Goal: Navigation & Orientation: Find specific page/section

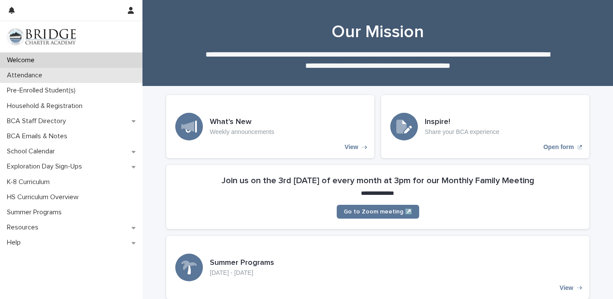
click at [35, 79] on p "Attendance" at bounding box center [26, 75] width 46 height 8
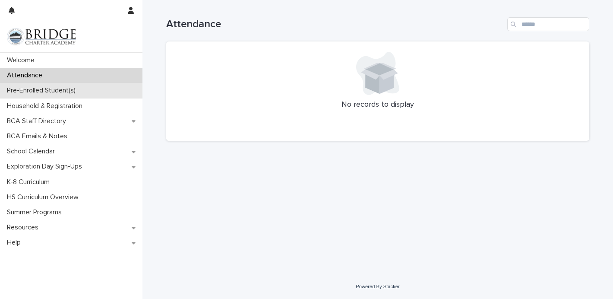
click at [18, 86] on p "Pre-Enrolled Student(s)" at bounding box center [42, 90] width 79 height 8
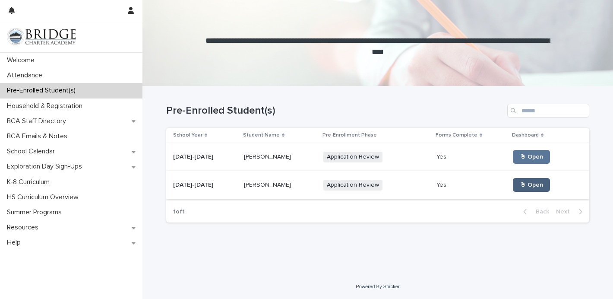
click at [513, 183] on link "🖱 Open" at bounding box center [531, 185] width 37 height 14
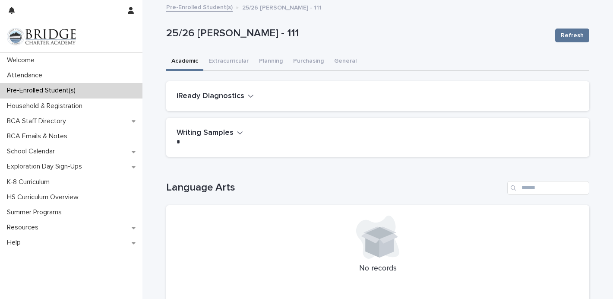
scroll to position [32, 0]
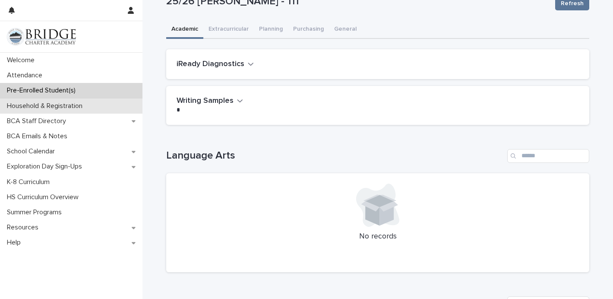
click at [50, 110] on div "Household & Registration" at bounding box center [71, 105] width 142 height 15
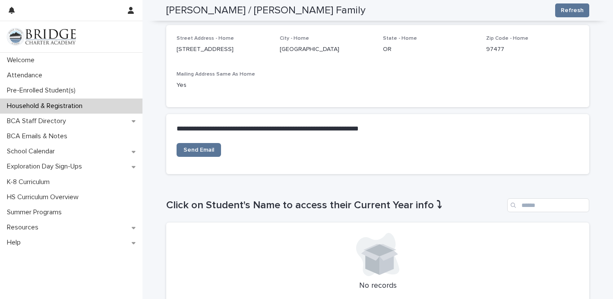
scroll to position [217, 0]
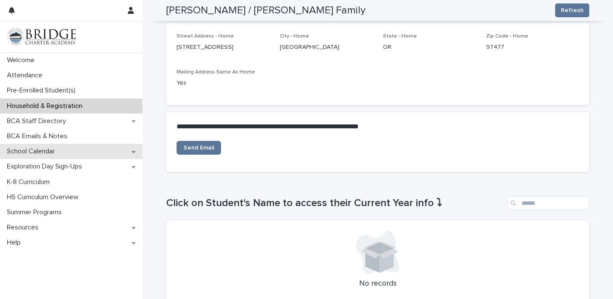
click at [29, 155] on p "School Calendar" at bounding box center [32, 151] width 58 height 8
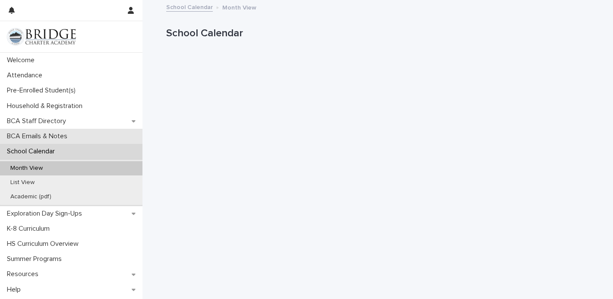
click at [36, 134] on p "BCA Emails & Notes" at bounding box center [38, 136] width 71 height 8
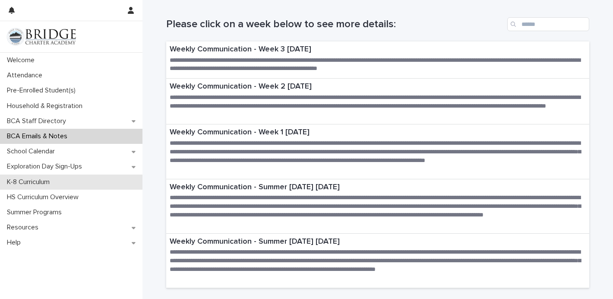
click at [34, 179] on p "K-8 Curriculum" at bounding box center [29, 182] width 53 height 8
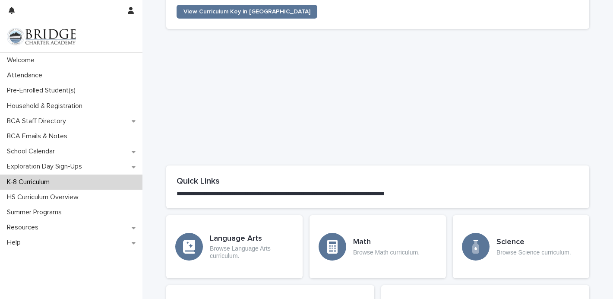
scroll to position [307, 0]
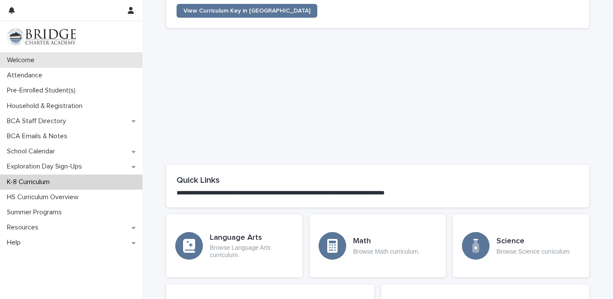
click at [15, 65] on div "Welcome" at bounding box center [71, 60] width 142 height 15
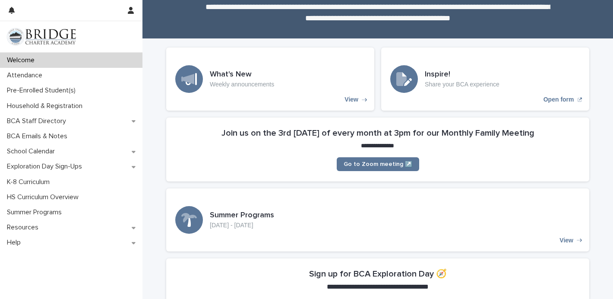
scroll to position [45, 0]
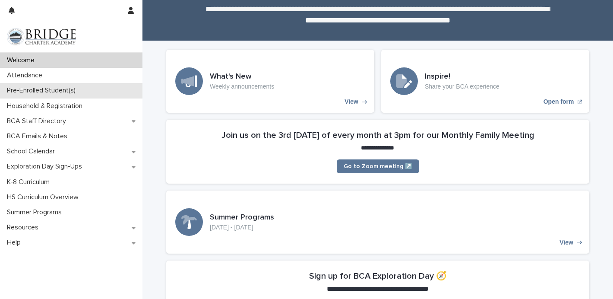
click at [32, 88] on p "Pre-Enrolled Student(s)" at bounding box center [42, 90] width 79 height 8
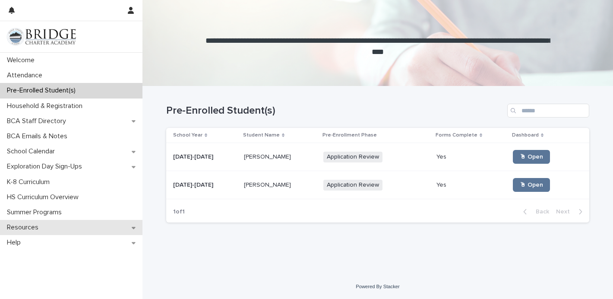
click at [51, 227] on div "Resources" at bounding box center [71, 227] width 142 height 15
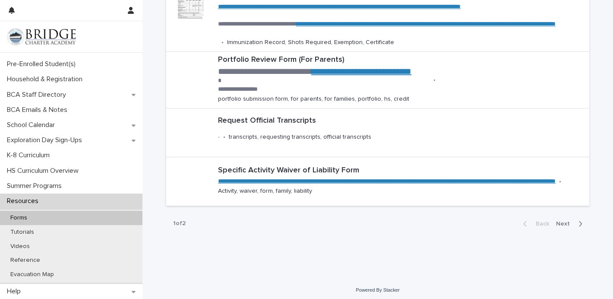
scroll to position [413, 0]
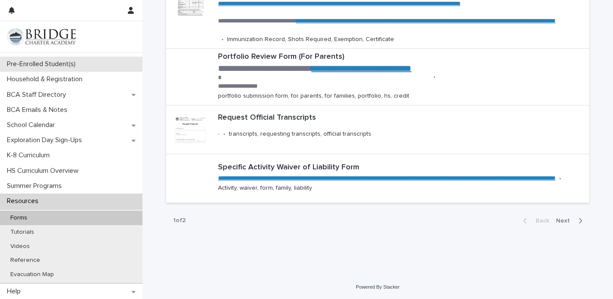
click at [59, 64] on p "Pre-Enrolled Student(s)" at bounding box center [42, 64] width 79 height 8
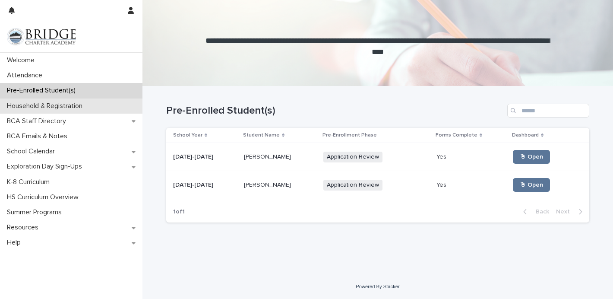
click at [39, 110] on div "Household & Registration" at bounding box center [71, 105] width 142 height 15
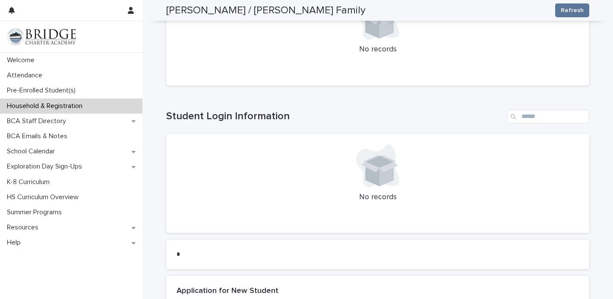
scroll to position [580, 0]
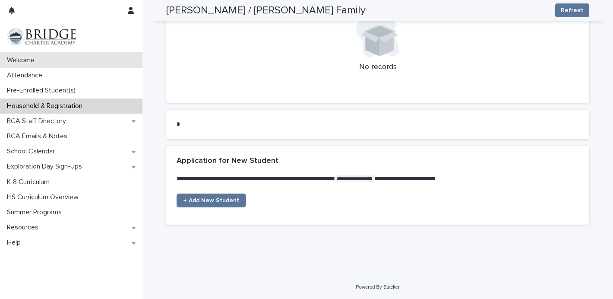
click at [41, 66] on div "Welcome" at bounding box center [71, 60] width 142 height 15
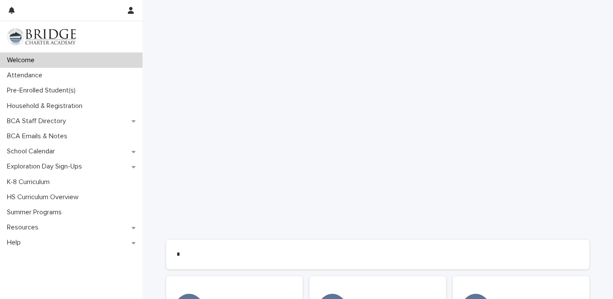
scroll to position [667, 0]
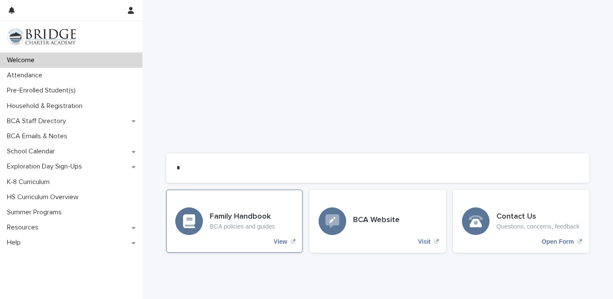
click at [246, 215] on h3 "Family Handbook" at bounding box center [242, 216] width 65 height 9
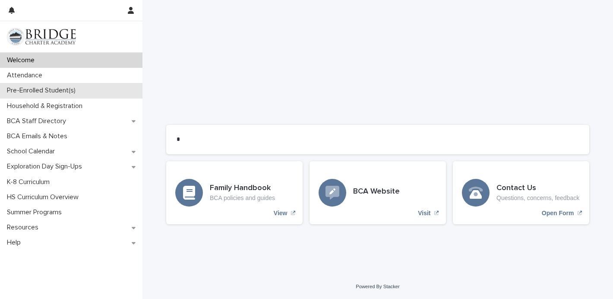
click at [53, 93] on p "Pre-Enrolled Student(s)" at bounding box center [42, 90] width 79 height 8
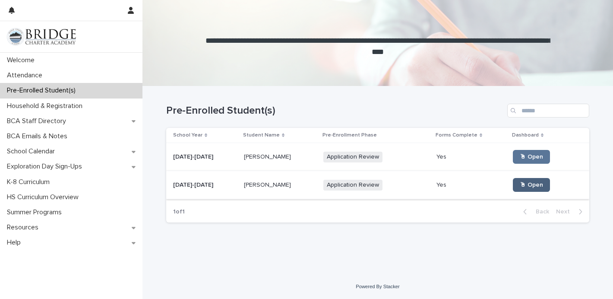
click at [524, 184] on span "🖱 Open" at bounding box center [531, 185] width 23 height 6
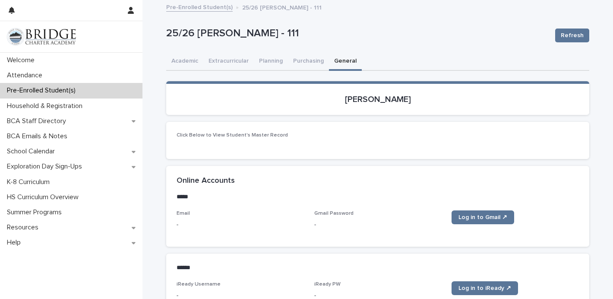
click at [346, 63] on button "General" at bounding box center [345, 62] width 33 height 18
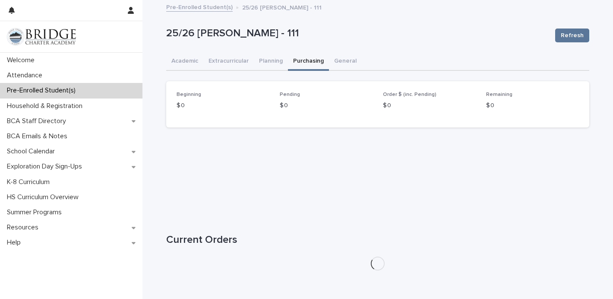
click at [308, 58] on button "Purchasing" at bounding box center [308, 62] width 41 height 18
click at [276, 65] on button "Planning" at bounding box center [271, 62] width 34 height 18
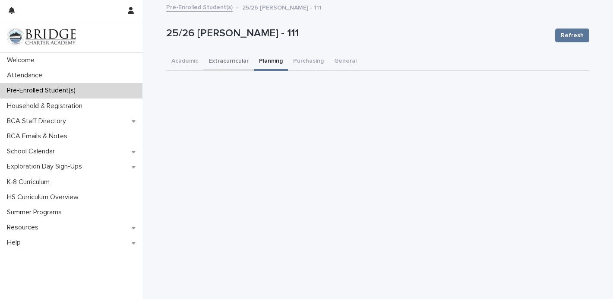
click at [237, 66] on button "Extracurricular" at bounding box center [228, 62] width 50 height 18
click at [180, 57] on button "Academic" at bounding box center [184, 62] width 37 height 18
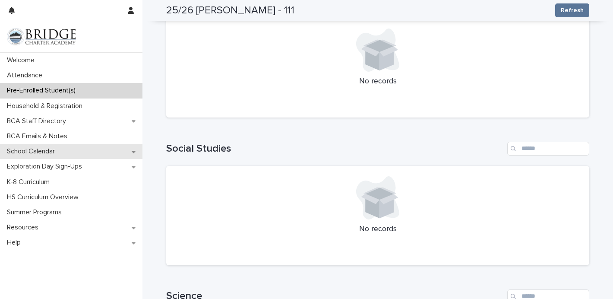
scroll to position [372, 0]
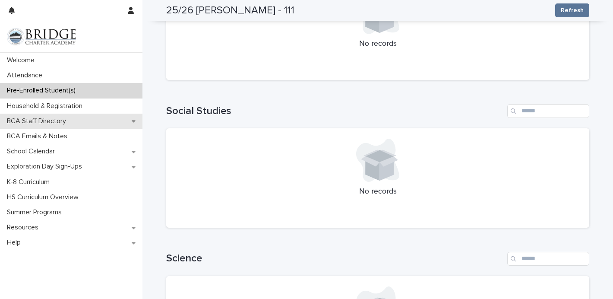
click at [50, 122] on p "BCA Staff Directory" at bounding box center [37, 121] width 69 height 8
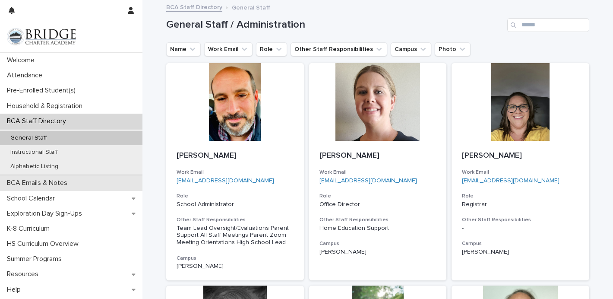
click at [19, 187] on div "BCA Emails & Notes" at bounding box center [71, 182] width 142 height 15
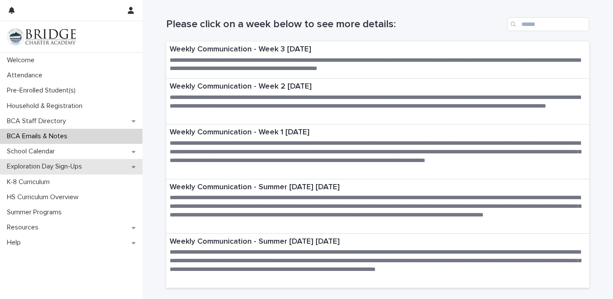
click at [46, 166] on p "Exploration Day Sign-Ups" at bounding box center [45, 166] width 85 height 8
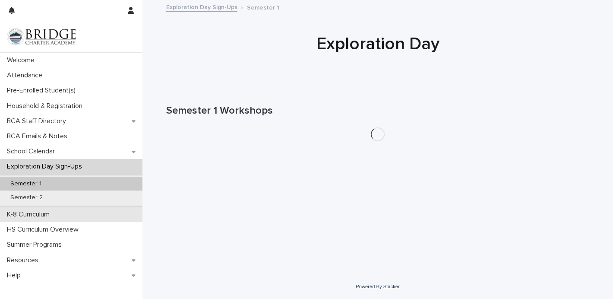
click at [32, 217] on p "K-8 Curriculum" at bounding box center [29, 214] width 53 height 8
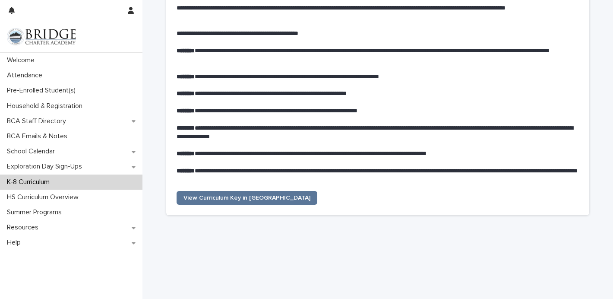
scroll to position [121, 0]
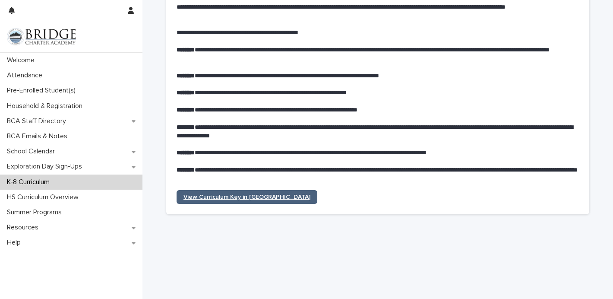
click at [257, 201] on link "View Curriculum Key in [GEOGRAPHIC_DATA]" at bounding box center [246, 197] width 141 height 14
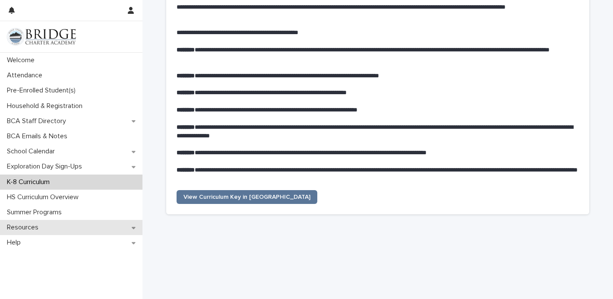
click at [33, 227] on p "Resources" at bounding box center [24, 227] width 42 height 8
